Goal: Information Seeking & Learning: Learn about a topic

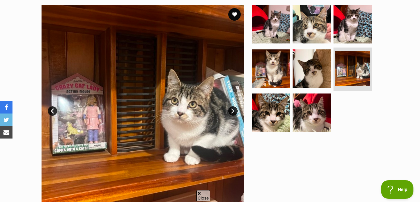
scroll to position [121, 0]
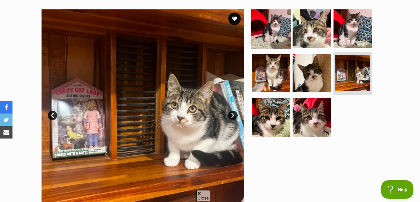
click at [280, 32] on img at bounding box center [271, 28] width 40 height 40
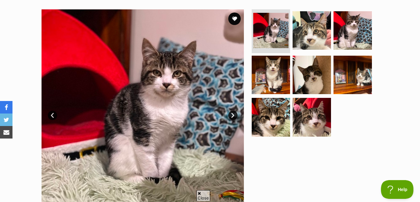
click at [234, 118] on link "Next" at bounding box center [232, 115] width 9 height 9
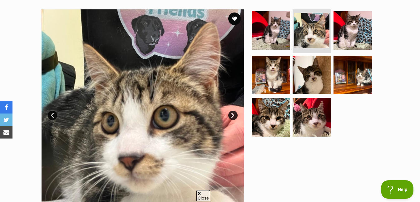
click at [232, 119] on link "Next" at bounding box center [232, 115] width 9 height 9
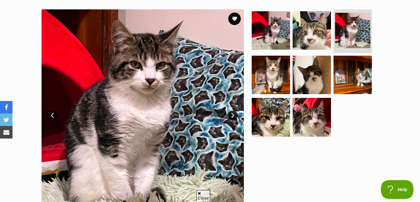
click at [233, 116] on link "Next" at bounding box center [232, 115] width 9 height 9
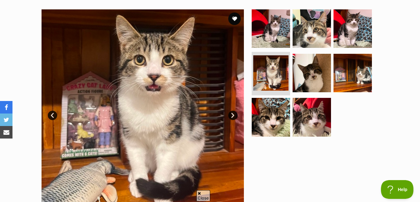
click at [233, 116] on link "Next" at bounding box center [232, 115] width 9 height 9
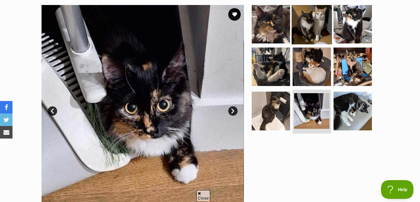
scroll to position [125, 0]
click at [303, 20] on img at bounding box center [312, 24] width 40 height 40
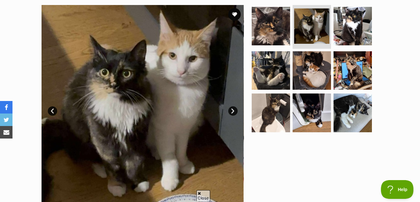
click at [54, 112] on link "Prev" at bounding box center [52, 110] width 9 height 9
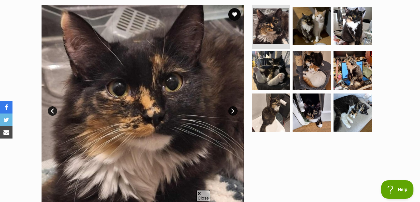
click at [54, 112] on link "Prev" at bounding box center [52, 110] width 9 height 9
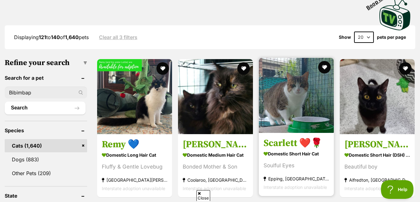
click at [310, 108] on img at bounding box center [296, 95] width 75 height 75
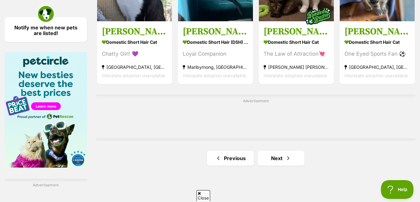
scroll to position [955, 0]
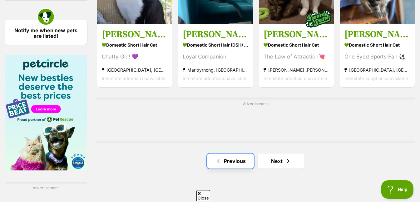
click at [233, 164] on link "Previous" at bounding box center [230, 160] width 47 height 15
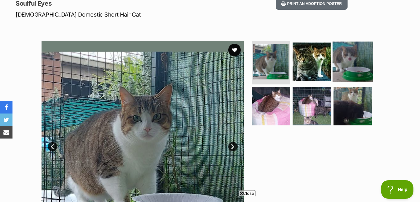
click at [357, 62] on img at bounding box center [353, 62] width 40 height 40
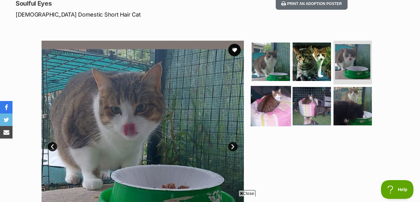
click at [272, 107] on img at bounding box center [271, 106] width 40 height 40
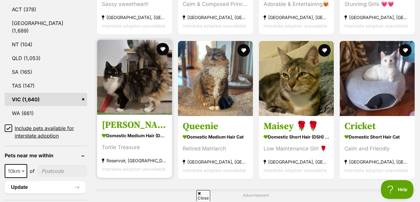
scroll to position [348, 0]
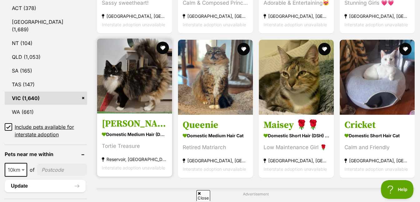
click at [136, 97] on img at bounding box center [134, 75] width 75 height 75
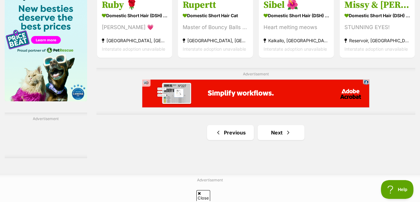
scroll to position [1022, 0]
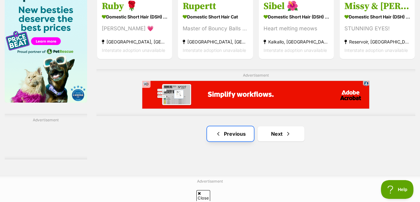
click at [237, 141] on link "Previous" at bounding box center [230, 133] width 47 height 15
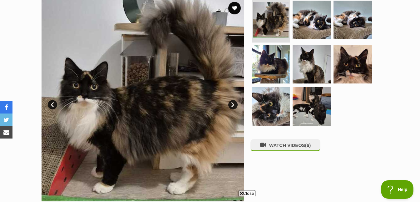
click at [234, 105] on link "Next" at bounding box center [232, 104] width 9 height 9
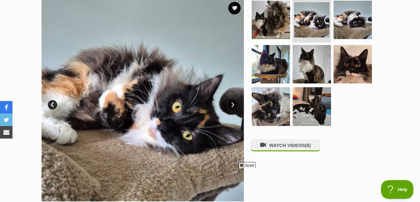
click at [234, 105] on link "Next" at bounding box center [232, 104] width 9 height 9
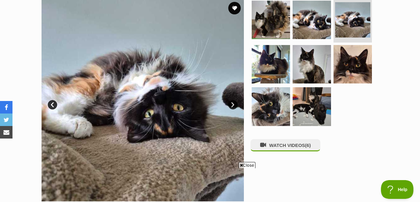
click at [234, 105] on link "Next" at bounding box center [232, 104] width 9 height 9
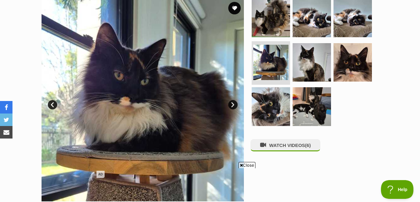
click at [234, 105] on link "Next" at bounding box center [232, 104] width 9 height 9
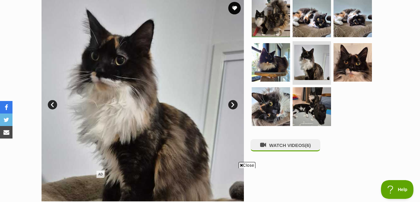
click at [234, 105] on link "Next" at bounding box center [232, 104] width 9 height 9
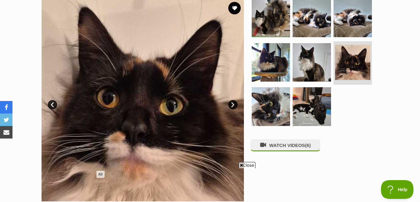
scroll to position [132, 0]
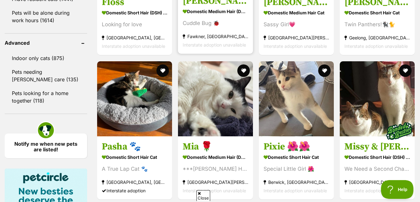
scroll to position [858, 0]
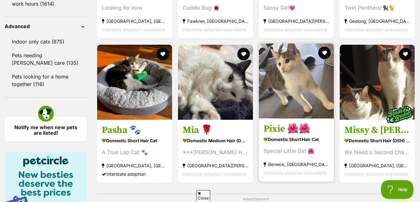
click at [294, 96] on img at bounding box center [296, 80] width 75 height 75
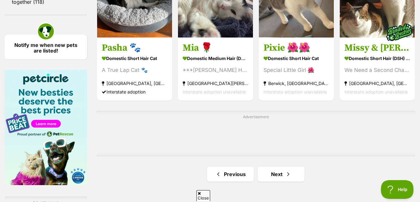
scroll to position [940, 0]
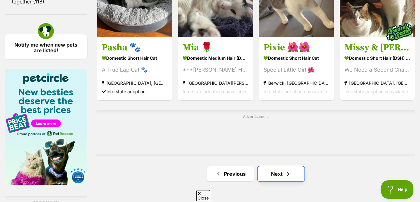
click at [281, 177] on link "Next" at bounding box center [281, 173] width 47 height 15
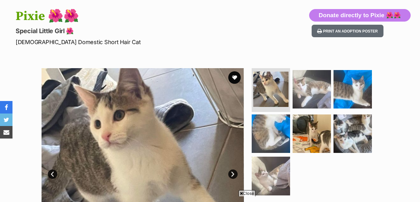
scroll to position [91, 0]
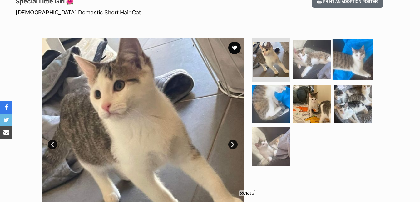
click at [360, 64] on img at bounding box center [353, 59] width 40 height 40
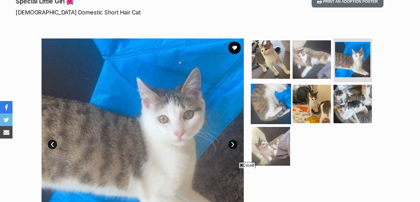
click at [271, 98] on img at bounding box center [271, 103] width 40 height 40
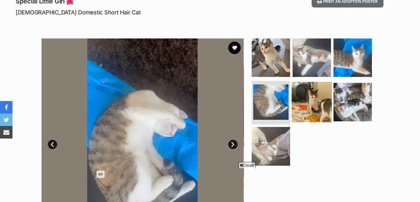
click at [312, 104] on img at bounding box center [312, 102] width 40 height 40
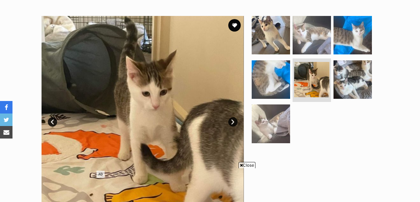
scroll to position [119, 0]
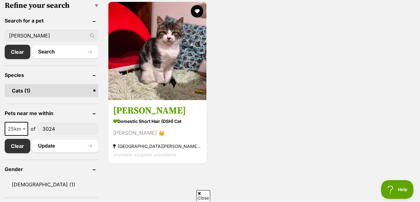
scroll to position [201, 0]
